Goal: Information Seeking & Learning: Learn about a topic

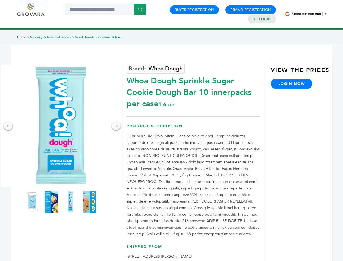
click at [309, 14] on span "Selecteer een taal" at bounding box center [305, 14] width 29 height 4
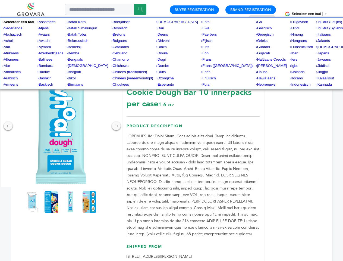
click at [61, 126] on img at bounding box center [61, 126] width 122 height 122
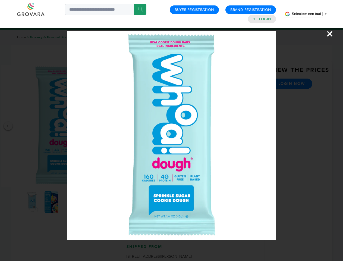
click at [8, 126] on div "×" at bounding box center [171, 130] width 343 height 261
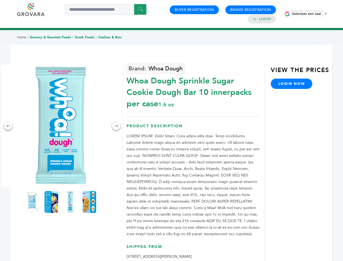
click at [116, 126] on div "→" at bounding box center [116, 125] width 9 height 9
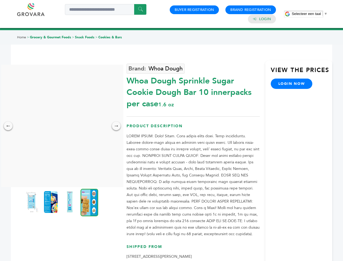
click at [32, 202] on img at bounding box center [32, 202] width 14 height 22
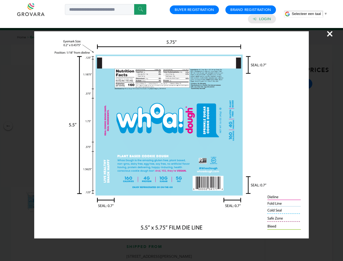
click at [51, 202] on div "×" at bounding box center [171, 130] width 343 height 261
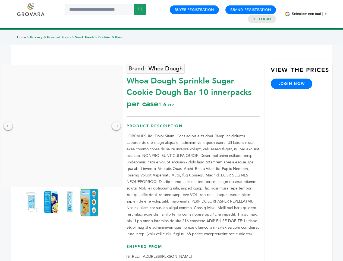
click at [70, 202] on img at bounding box center [70, 202] width 14 height 22
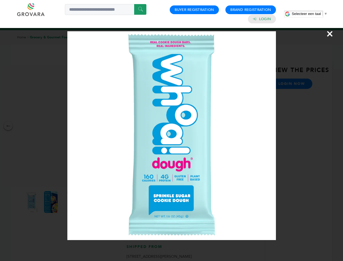
click at [89, 202] on div "×" at bounding box center [171, 130] width 343 height 261
